Goal: Task Accomplishment & Management: Complete application form

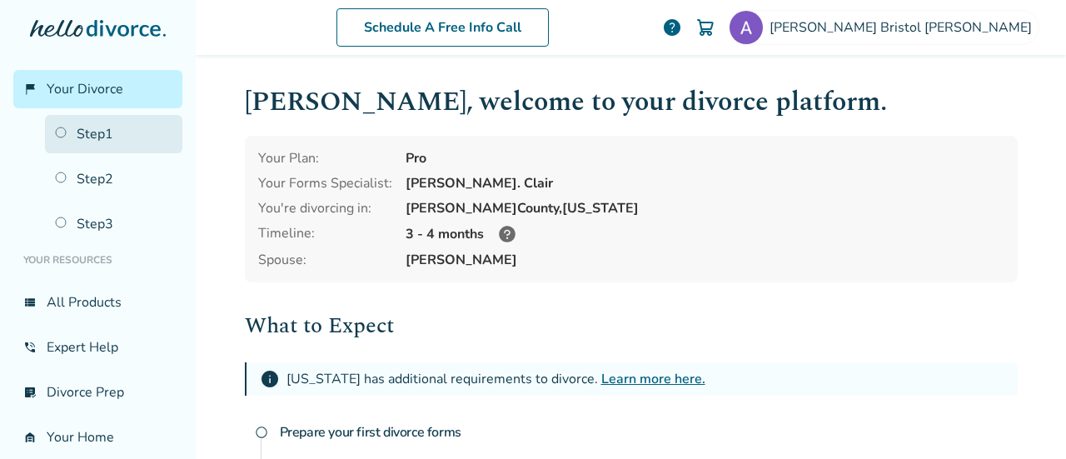
click at [110, 135] on link "Step 1" at bounding box center [113, 134] width 137 height 38
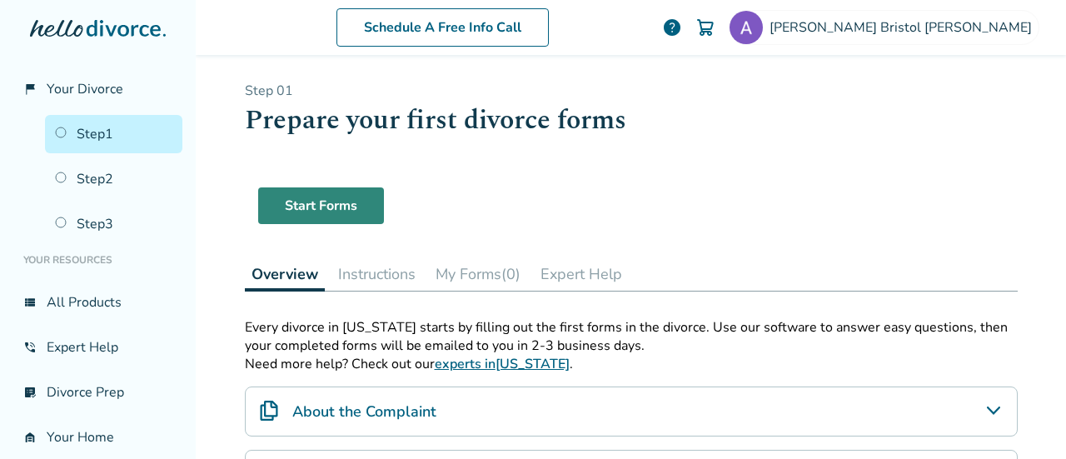
click at [347, 202] on link "Start Forms" at bounding box center [321, 205] width 126 height 37
click at [468, 276] on button "My Forms (0)" at bounding box center [478, 273] width 98 height 33
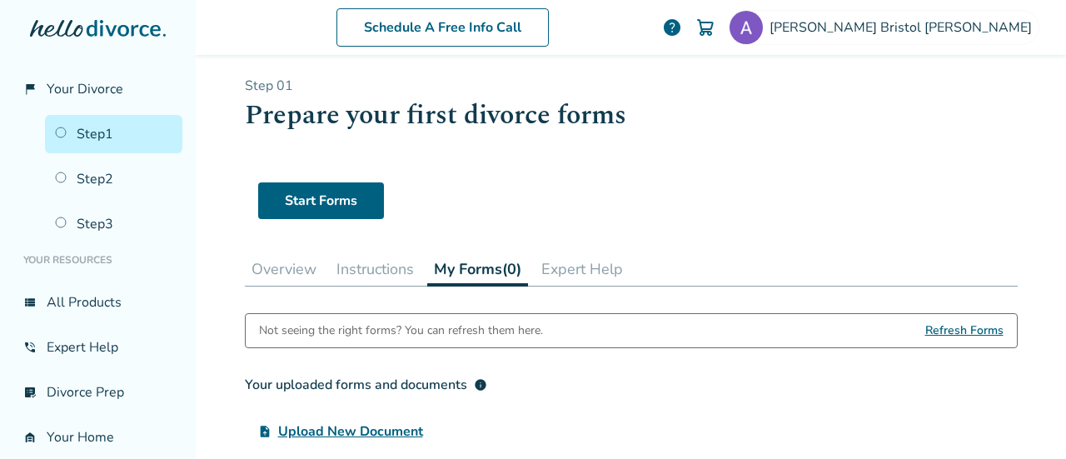
scroll to position [2, 0]
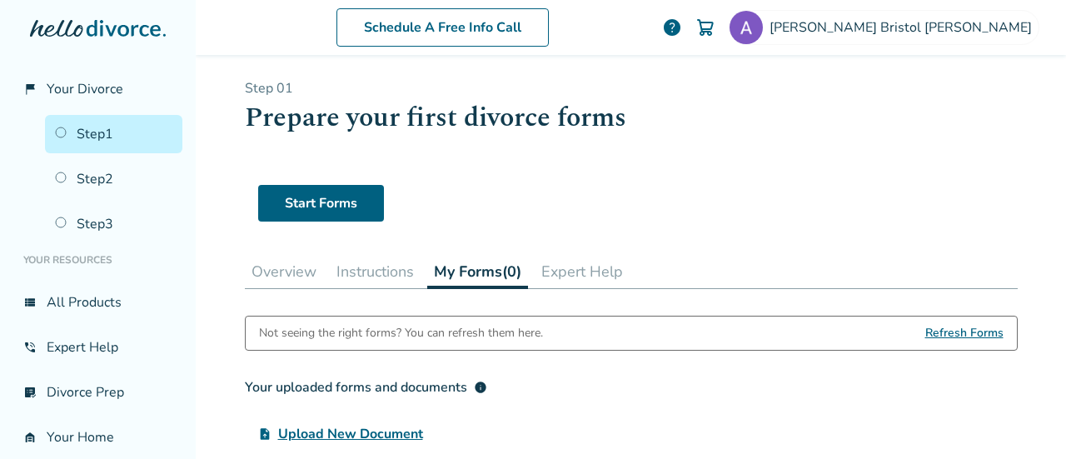
click at [368, 276] on button "Instructions" at bounding box center [375, 271] width 91 height 33
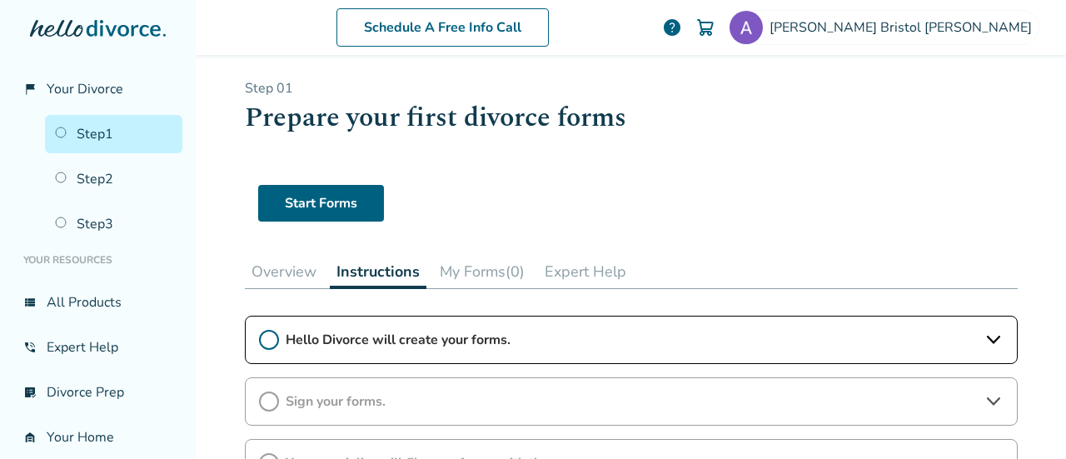
click at [285, 272] on button "Overview" at bounding box center [284, 271] width 78 height 33
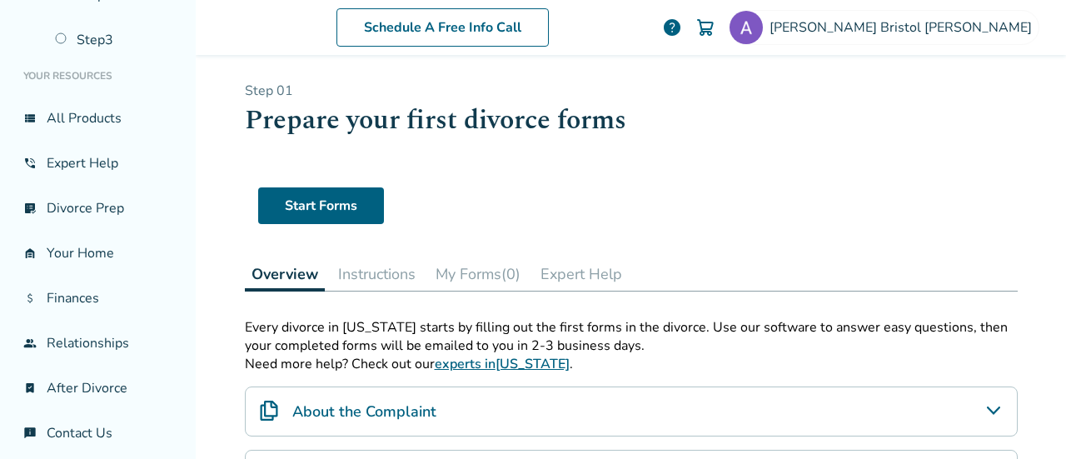
scroll to position [190, 0]
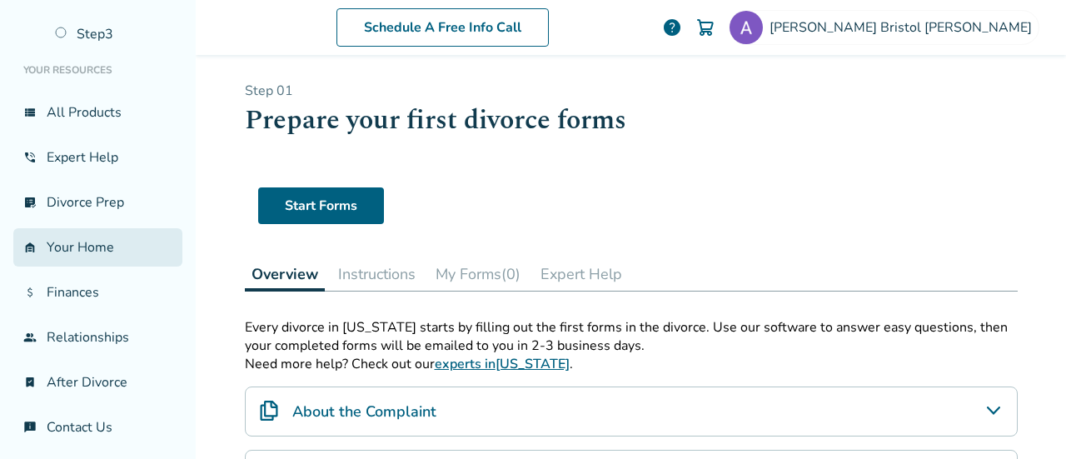
click at [83, 247] on link "garage_home Your Home" at bounding box center [97, 247] width 169 height 38
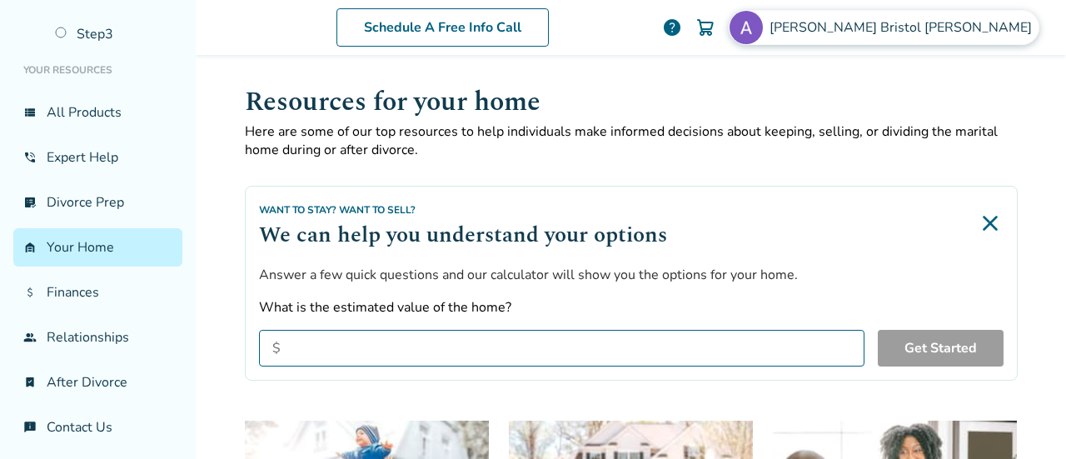
click at [933, 27] on span "Amy Bristol Maxson" at bounding box center [904, 27] width 269 height 18
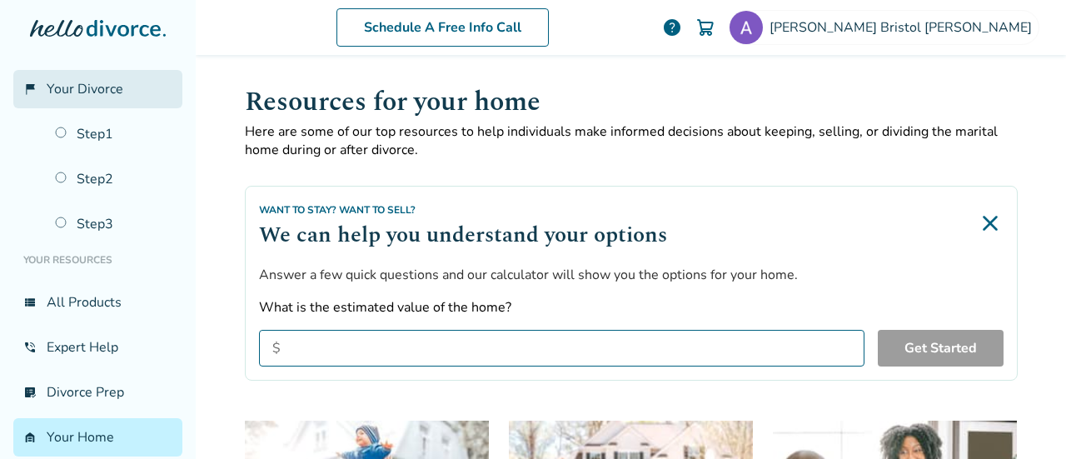
click at [92, 87] on span "Your Divorce" at bounding box center [85, 89] width 77 height 18
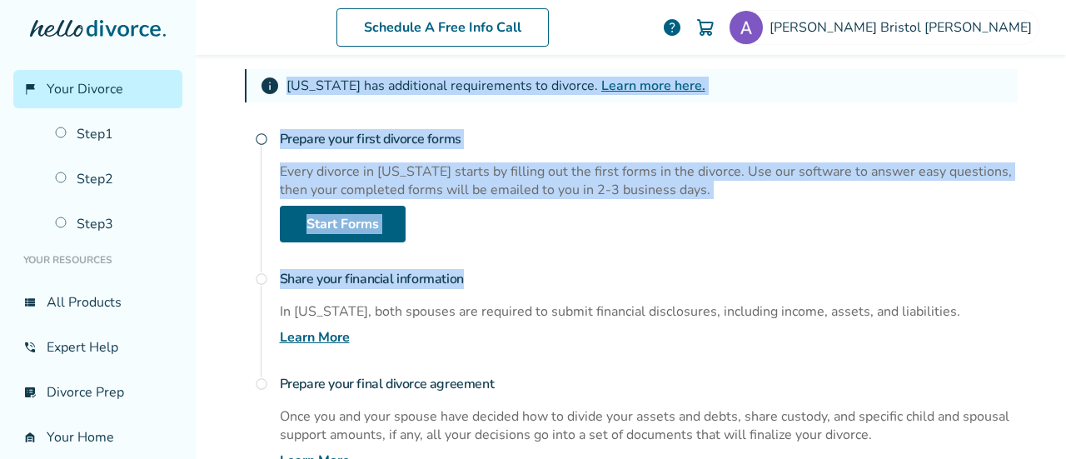
scroll to position [303, 0]
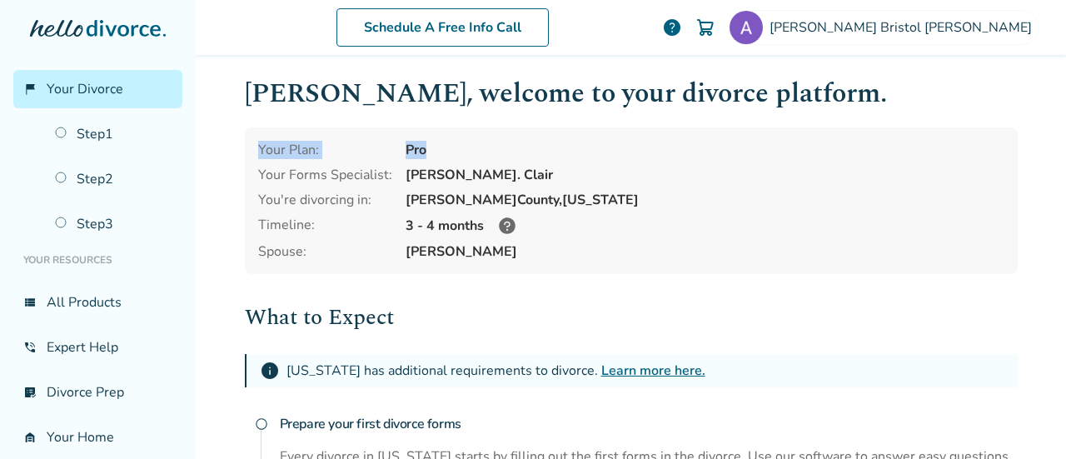
click at [1063, 120] on div "Schedule A Free Info Call Amy Bristol Maxson help Schedule A Free Call Amy Bris…" at bounding box center [631, 229] width 871 height 459
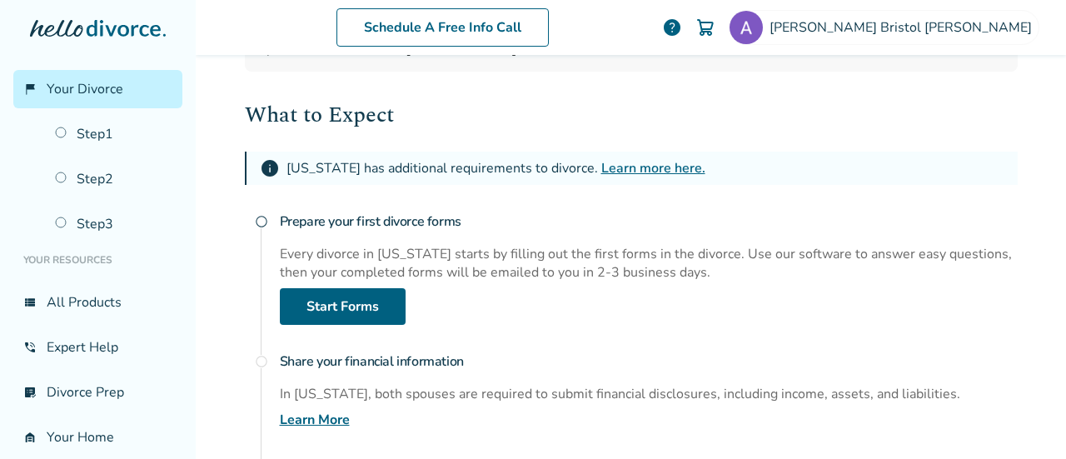
scroll to position [207, 0]
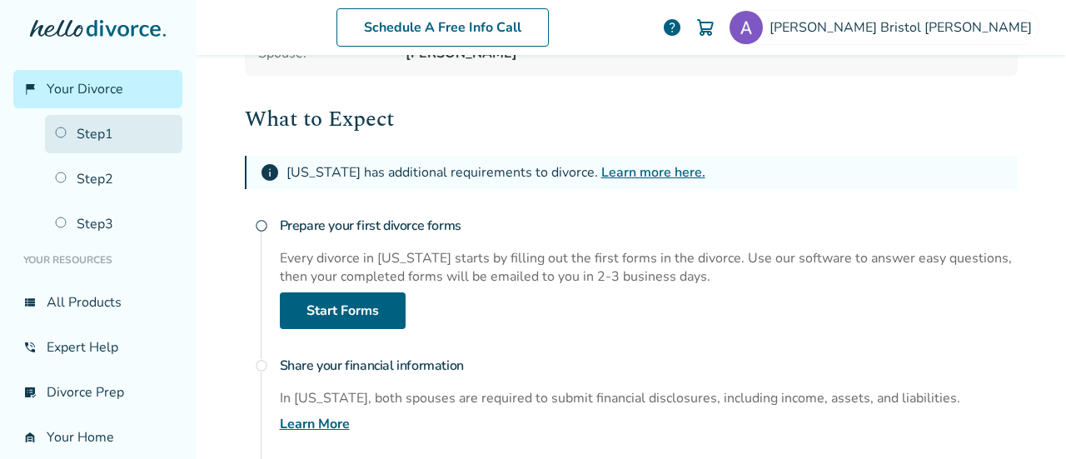
click at [104, 132] on link "Step 1" at bounding box center [113, 134] width 137 height 38
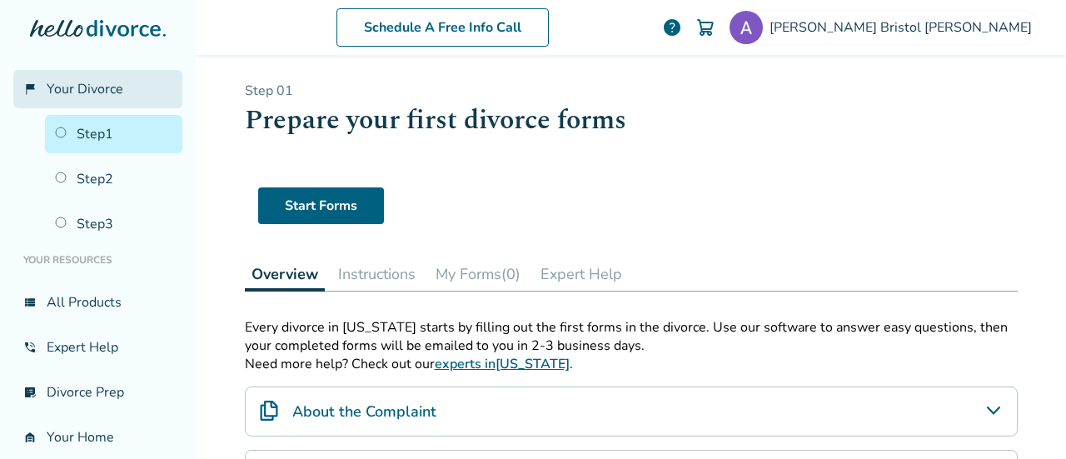
click at [122, 84] on link "flag_2 Your Divorce" at bounding box center [97, 89] width 169 height 38
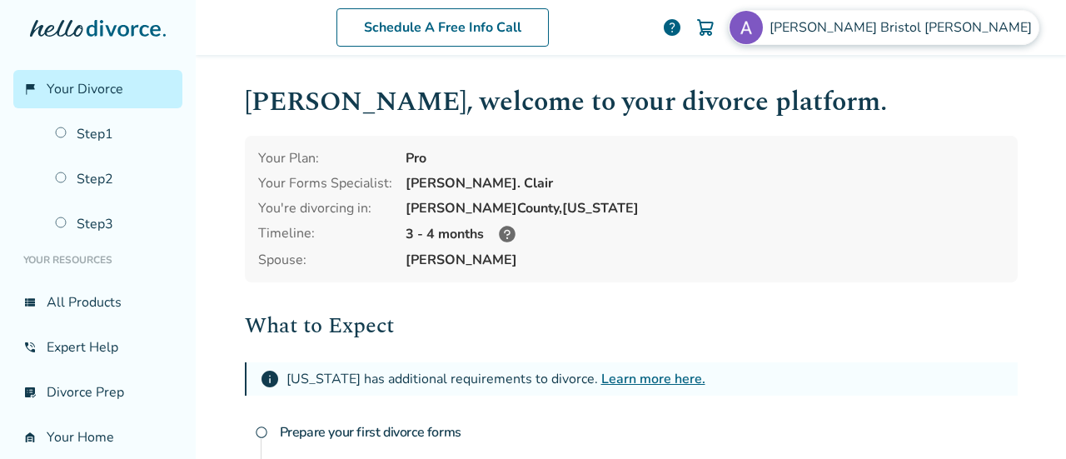
click at [970, 30] on span "Amy Bristol Maxson" at bounding box center [904, 27] width 269 height 18
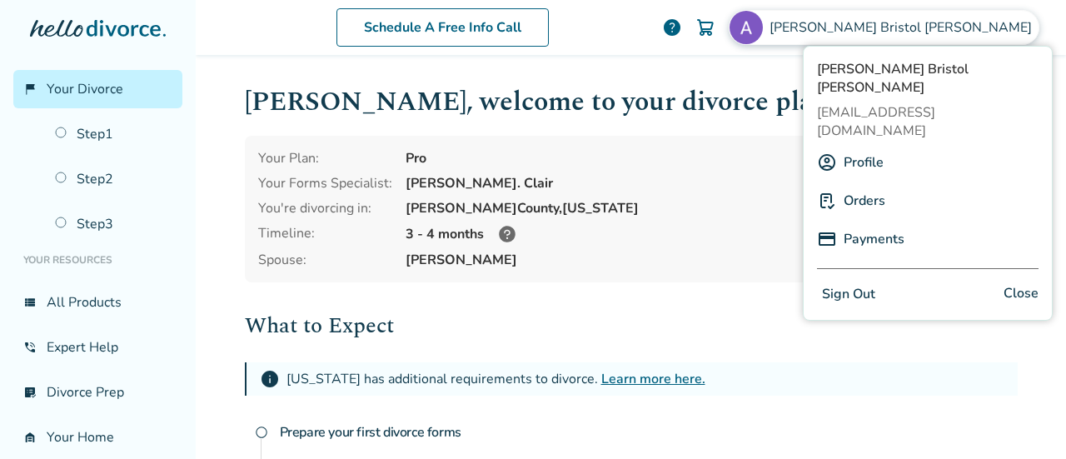
click at [737, 82] on h1 "Amy , welcome to your divorce platform." at bounding box center [631, 102] width 773 height 41
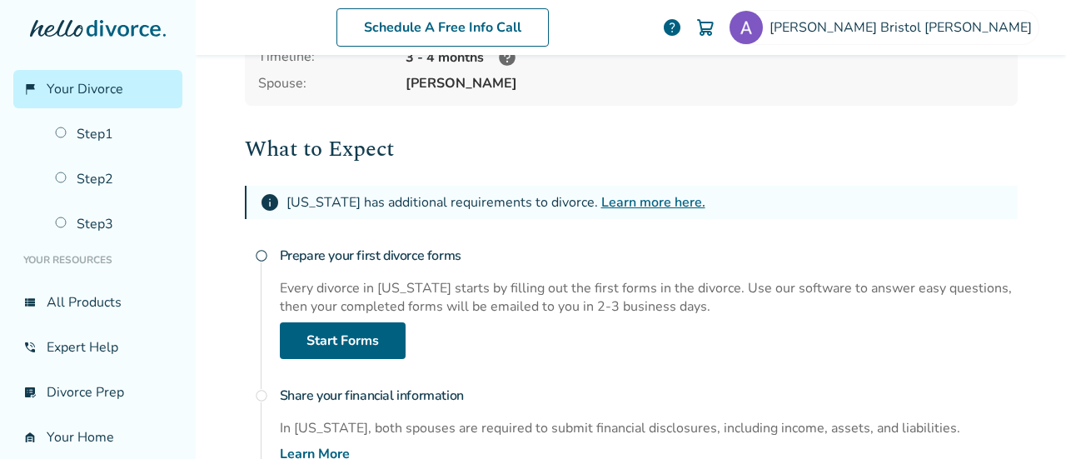
scroll to position [179, 0]
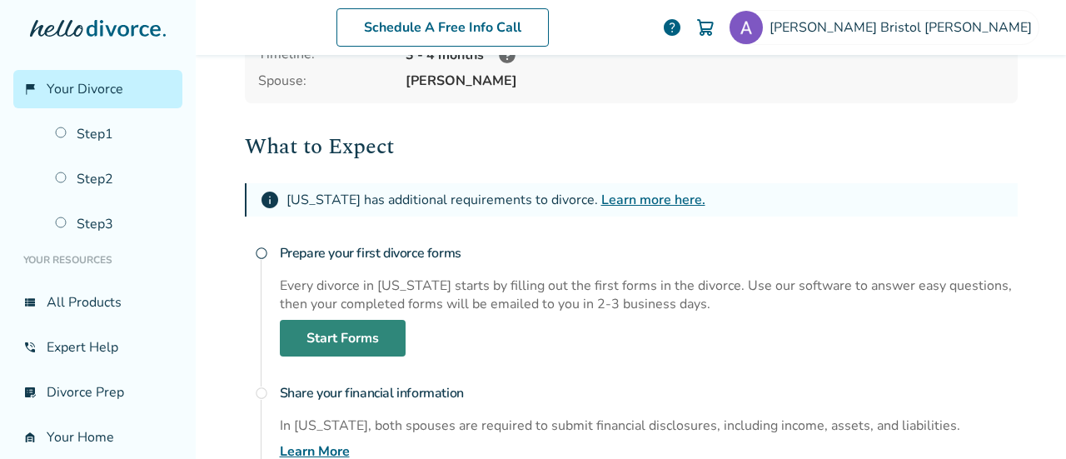
click at [367, 327] on link "Start Forms" at bounding box center [343, 338] width 126 height 37
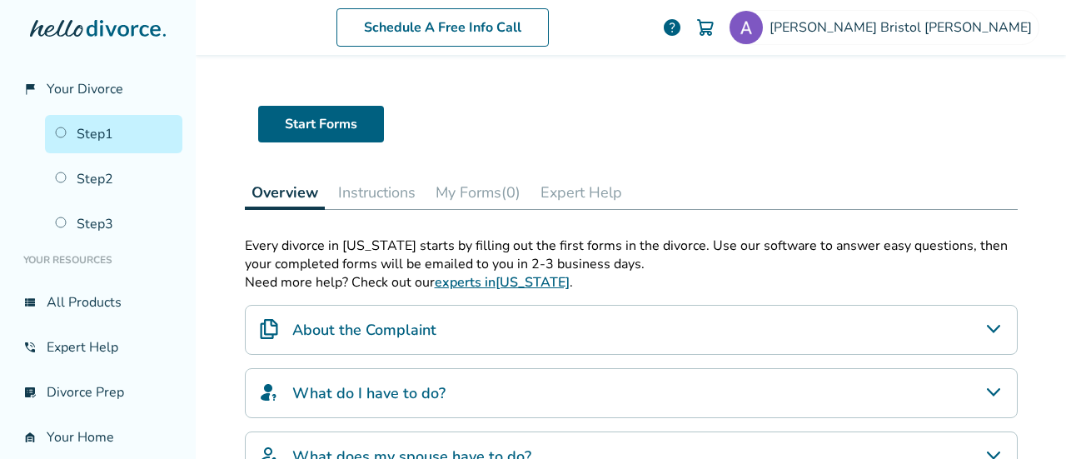
click at [990, 328] on icon "About the Complaint" at bounding box center [994, 329] width 20 height 20
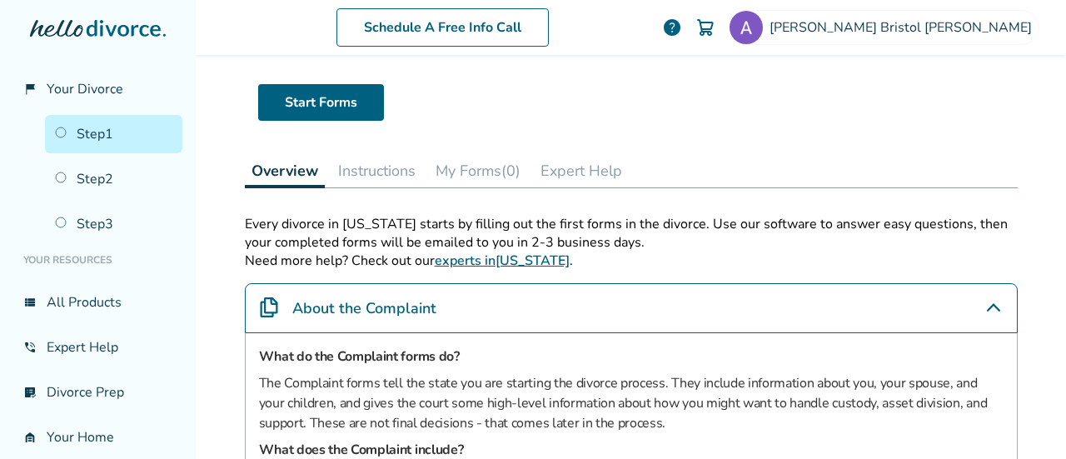
scroll to position [85, 0]
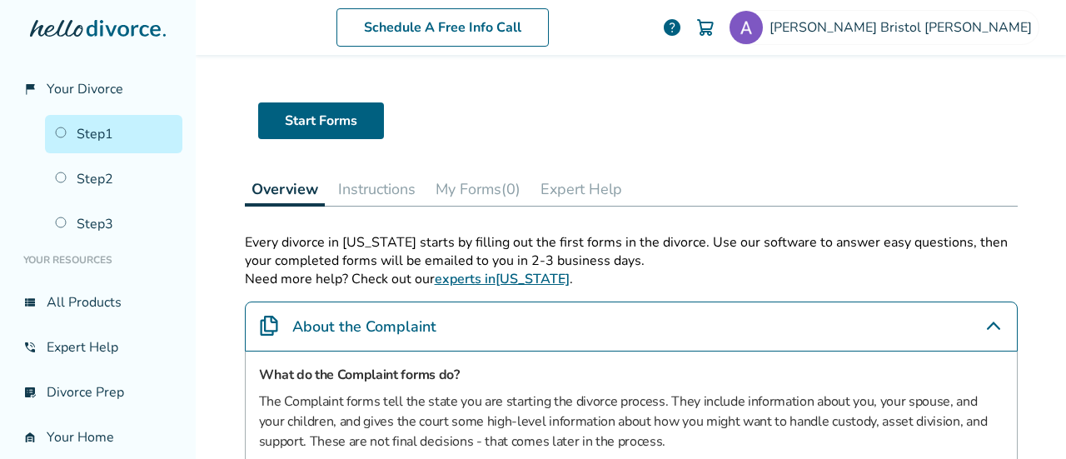
click at [467, 196] on button "My Forms (0)" at bounding box center [478, 188] width 98 height 33
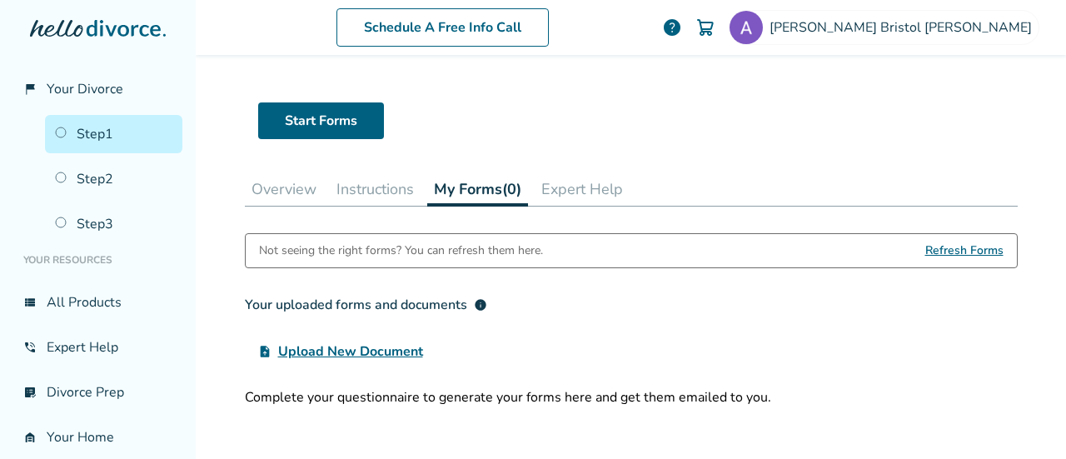
click at [287, 194] on button "Overview" at bounding box center [284, 188] width 78 height 33
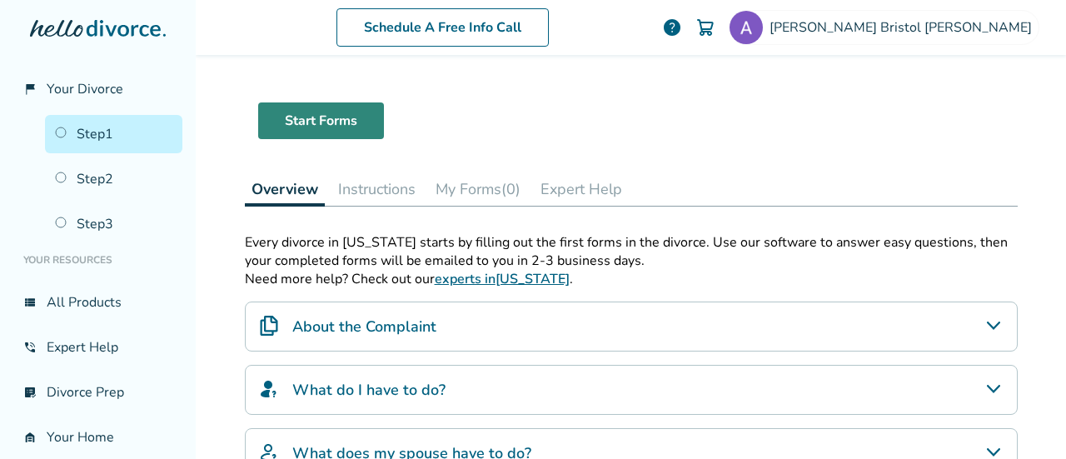
click at [319, 126] on link "Start Forms" at bounding box center [321, 120] width 126 height 37
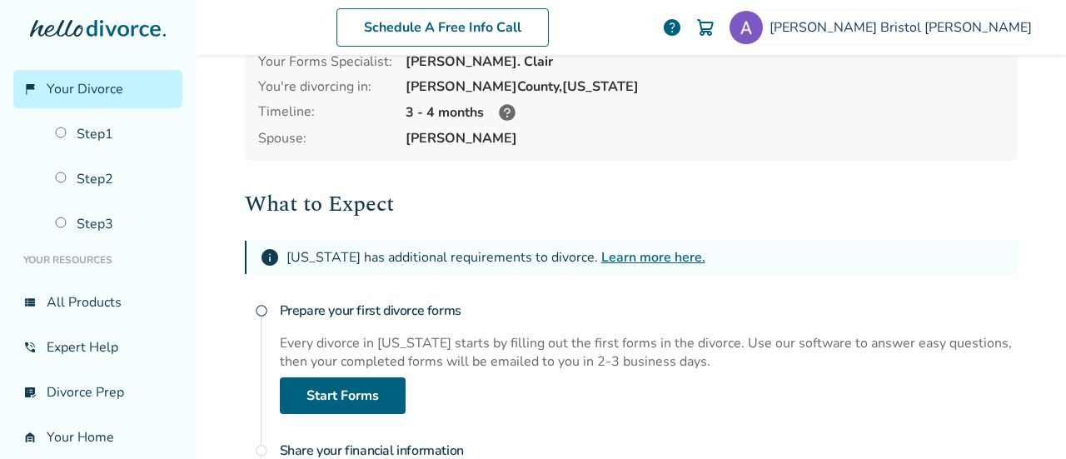
scroll to position [85, 0]
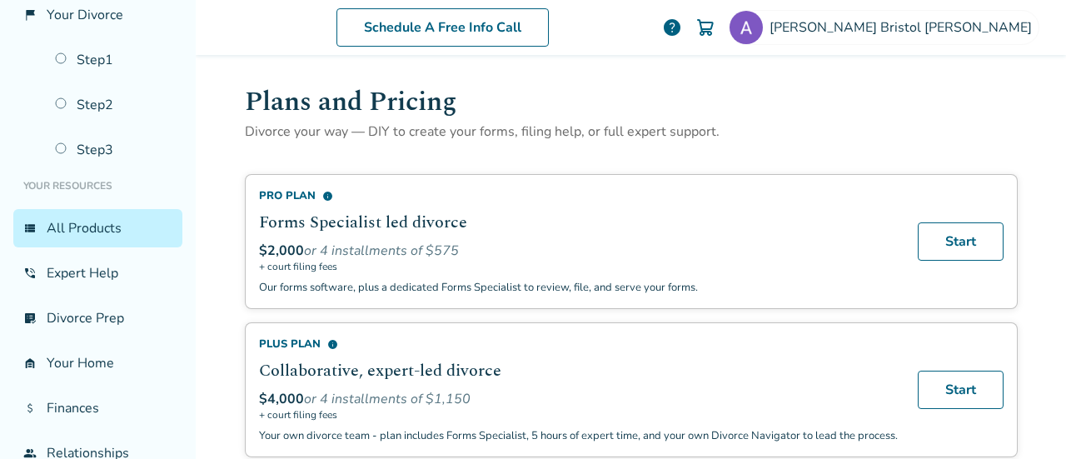
scroll to position [75, 0]
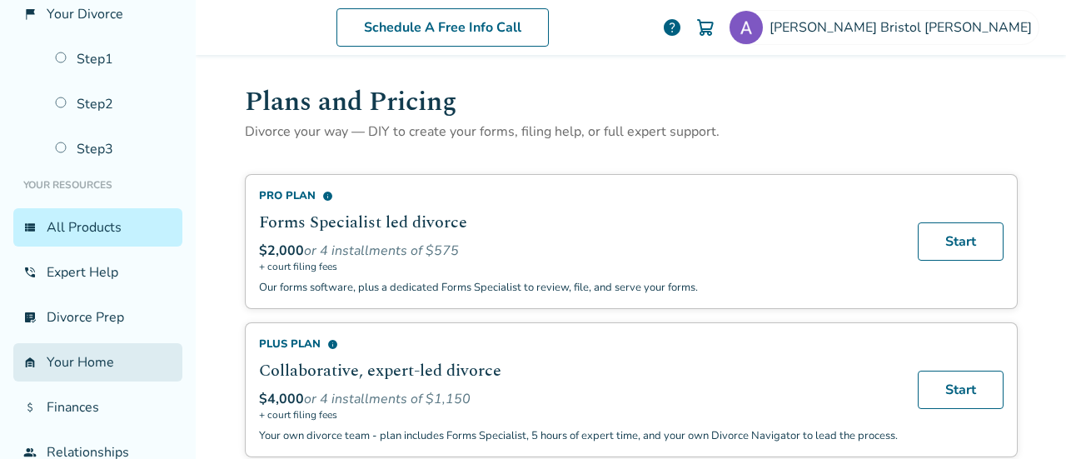
click at [88, 357] on link "garage_home Your Home" at bounding box center [97, 362] width 169 height 38
